Goal: Task Accomplishment & Management: Use online tool/utility

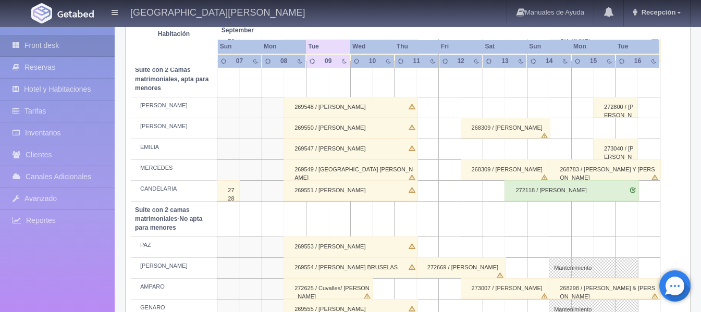
scroll to position [730, 0]
click at [337, 107] on div "269548 / YANHUA YANG BRUSELAS" at bounding box center [351, 106] width 135 height 21
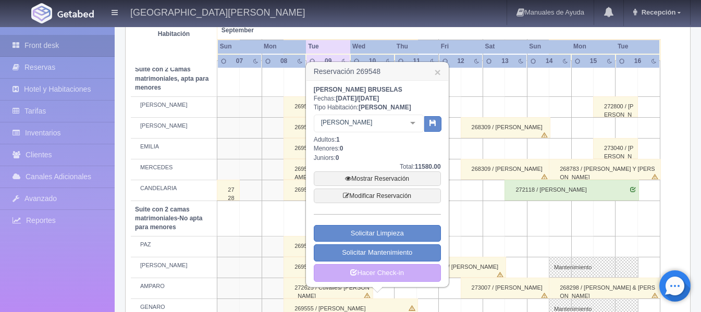
drag, startPoint x: 438, startPoint y: 74, endPoint x: 434, endPoint y: 82, distance: 9.1
click at [437, 74] on link "×" at bounding box center [437, 72] width 6 height 11
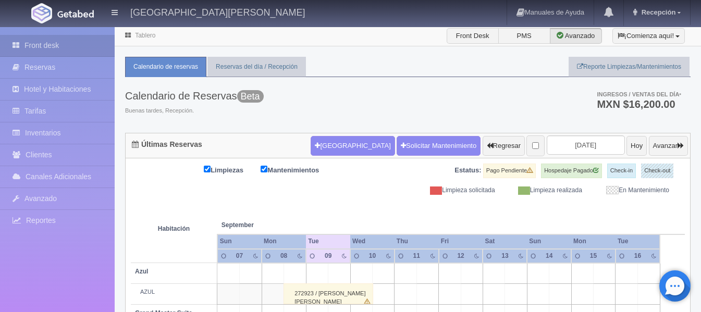
scroll to position [0, 0]
click at [565, 150] on input "2025-09-09" at bounding box center [586, 145] width 78 height 19
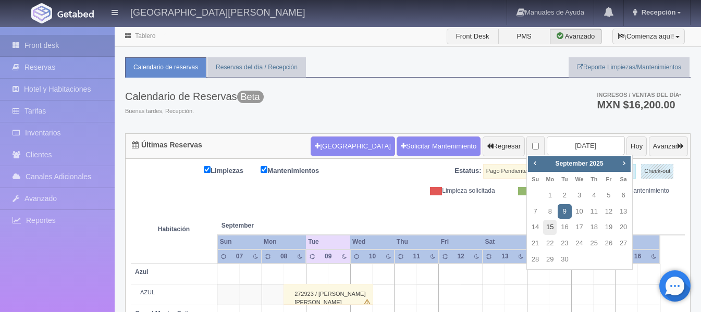
click at [550, 229] on link "15" at bounding box center [550, 227] width 14 height 15
type input "[DATE]"
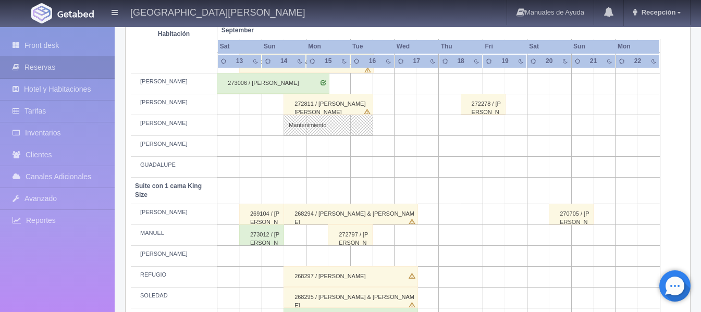
scroll to position [417, 0]
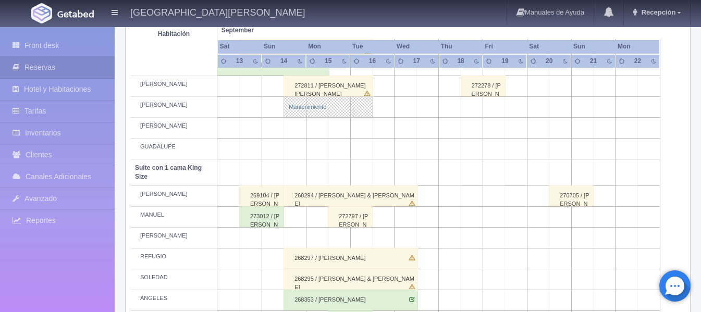
click at [331, 111] on link "Mantenimiento" at bounding box center [329, 106] width 90 height 21
select select "Mantenimiento"
select select "1894_BENIGNO"
type input "[DATE]"
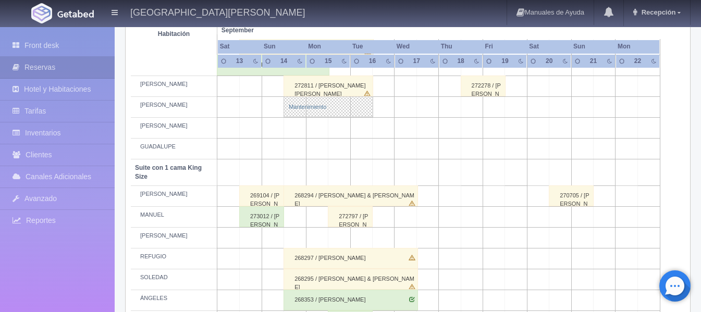
type textarea "BLOQUEO GRUPO LUZIO- MB"
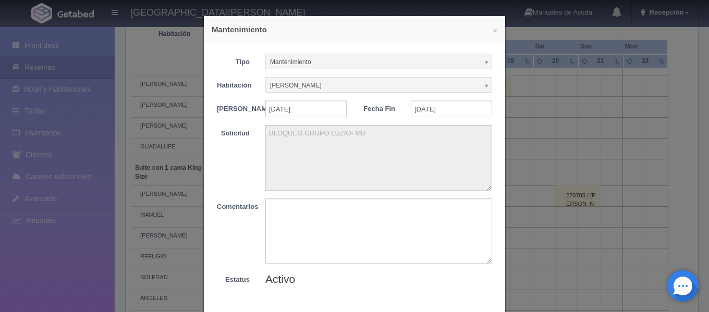
click at [560, 80] on div "× Mantenimiento Tipo Mantenimiento Limpieza Mantenimiento Habitación [PERSON_NA…" at bounding box center [354, 156] width 709 height 312
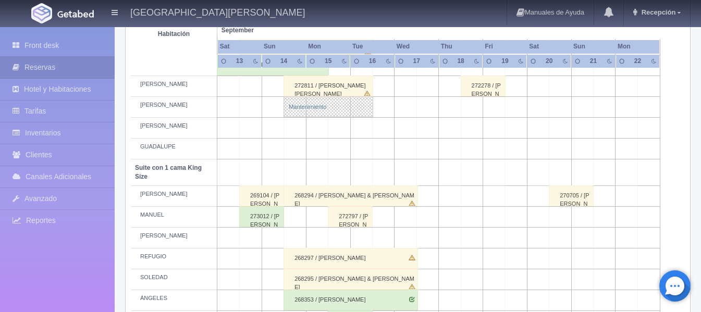
scroll to position [365, 0]
